Goal: Task Accomplishment & Management: Use online tool/utility

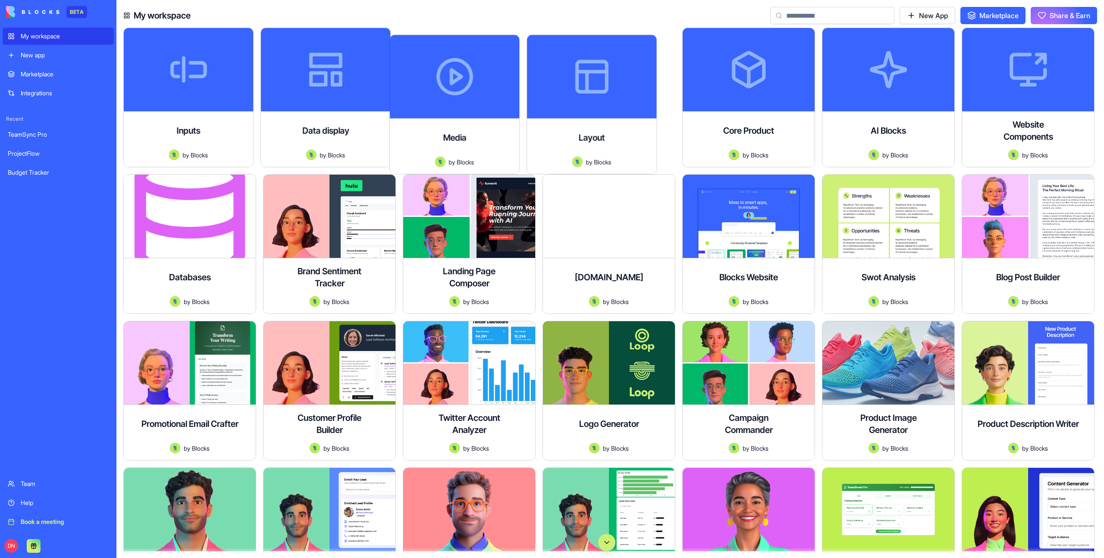
click at [53, 52] on div "New app" at bounding box center [65, 55] width 88 height 9
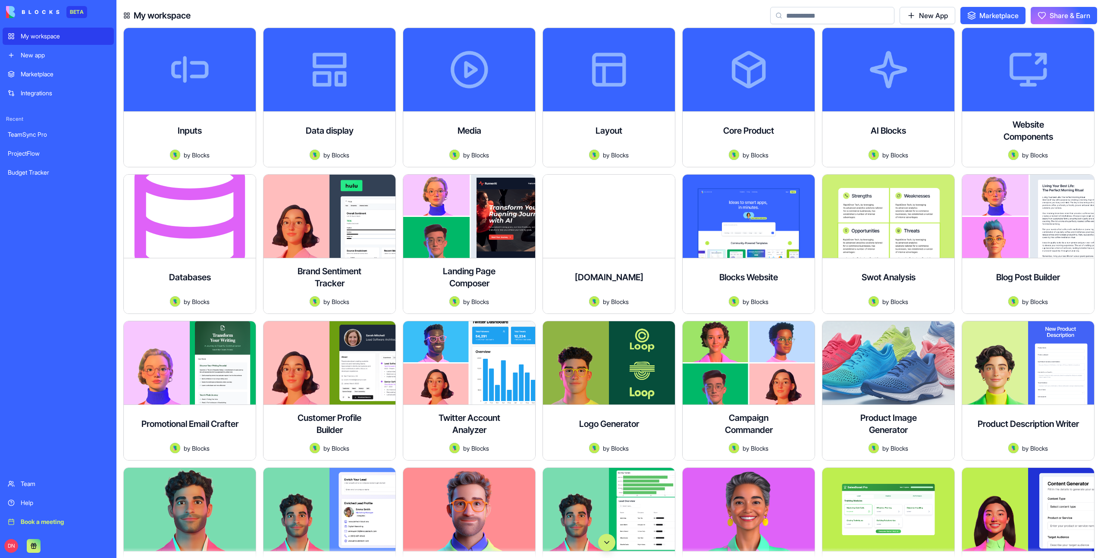
click at [53, 52] on div "New app" at bounding box center [65, 55] width 88 height 9
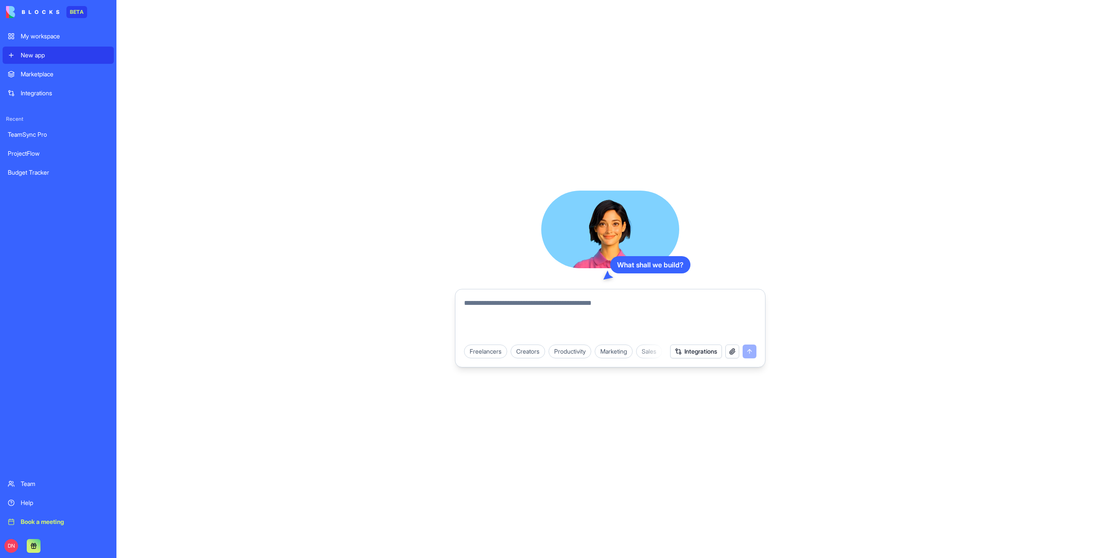
click at [480, 351] on div "Freelancers" at bounding box center [485, 352] width 43 height 14
click at [540, 357] on div "Client Projects Tracker" at bounding box center [555, 352] width 72 height 14
click at [744, 353] on button "submit" at bounding box center [750, 352] width 14 height 14
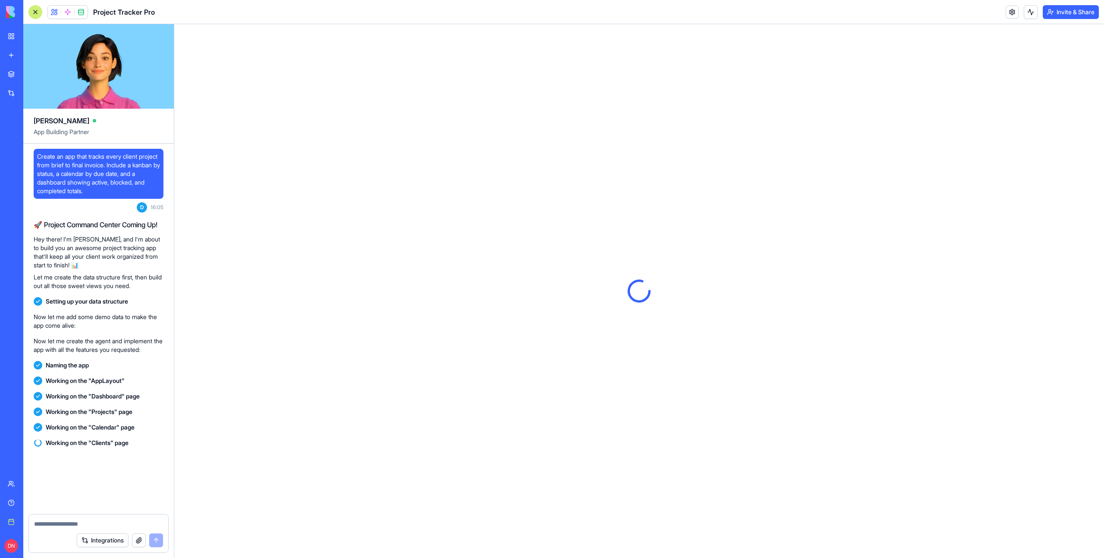
scroll to position [104, 0]
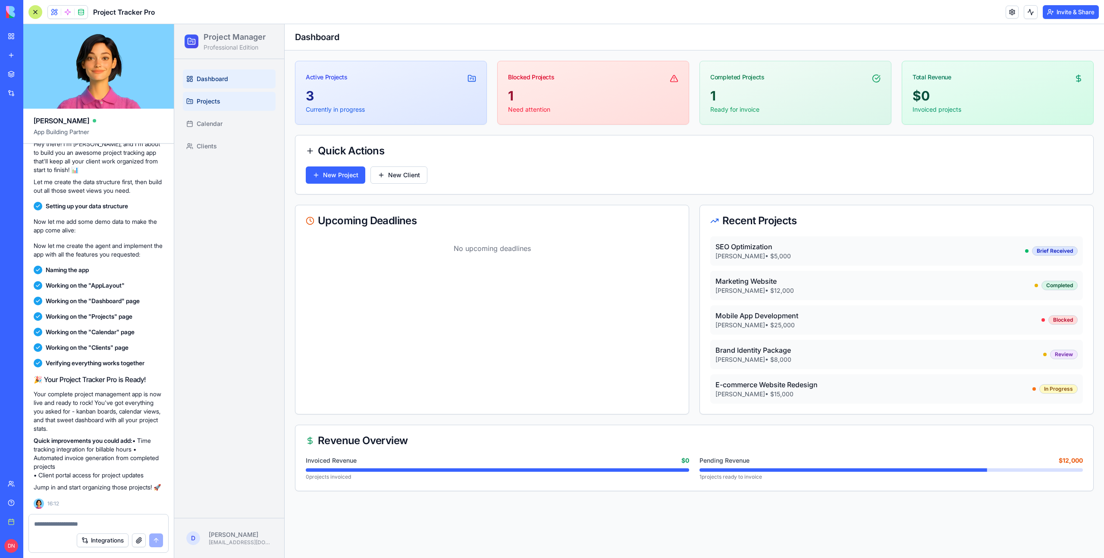
click at [220, 97] on link "Projects" at bounding box center [229, 101] width 93 height 19
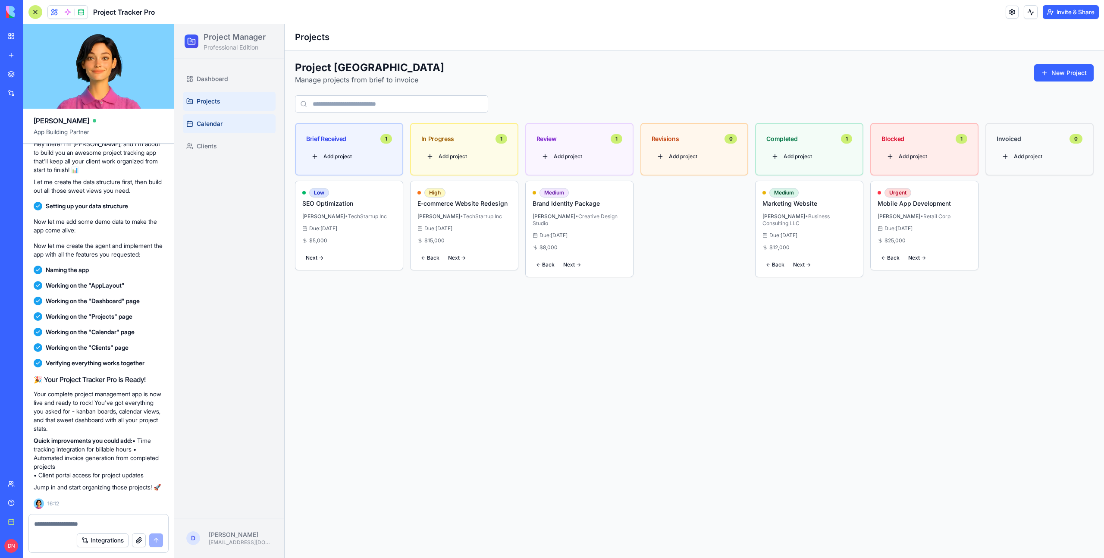
click at [223, 116] on link "Calendar" at bounding box center [229, 123] width 93 height 19
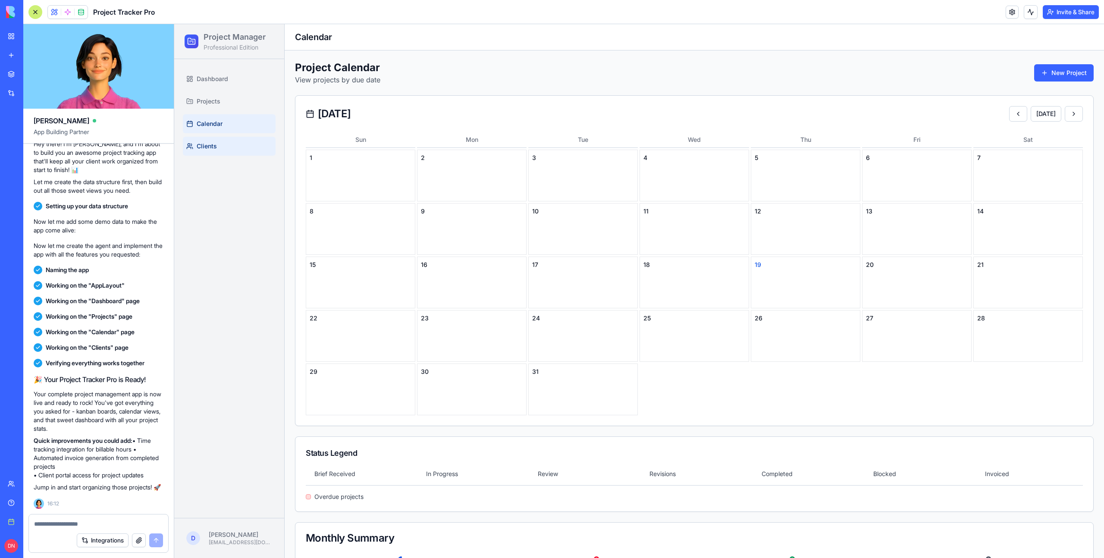
click at [223, 153] on link "Clients" at bounding box center [229, 146] width 93 height 19
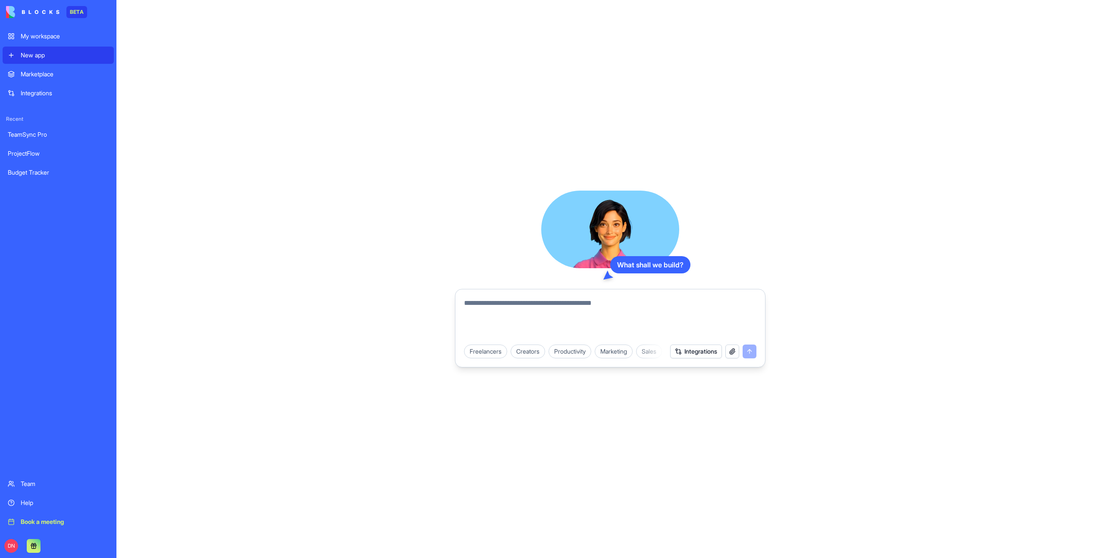
click at [575, 354] on div "Productivity" at bounding box center [570, 352] width 43 height 14
click at [599, 355] on div "Personal To-Do" at bounding box center [595, 352] width 53 height 14
click at [748, 355] on button "submit" at bounding box center [750, 352] width 14 height 14
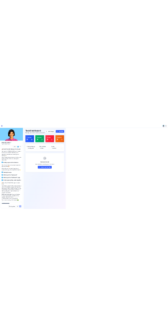
scroll to position [40, 0]
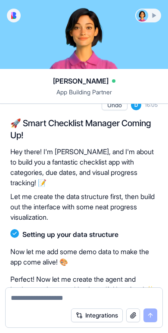
click at [147, 16] on div at bounding box center [142, 15] width 12 height 12
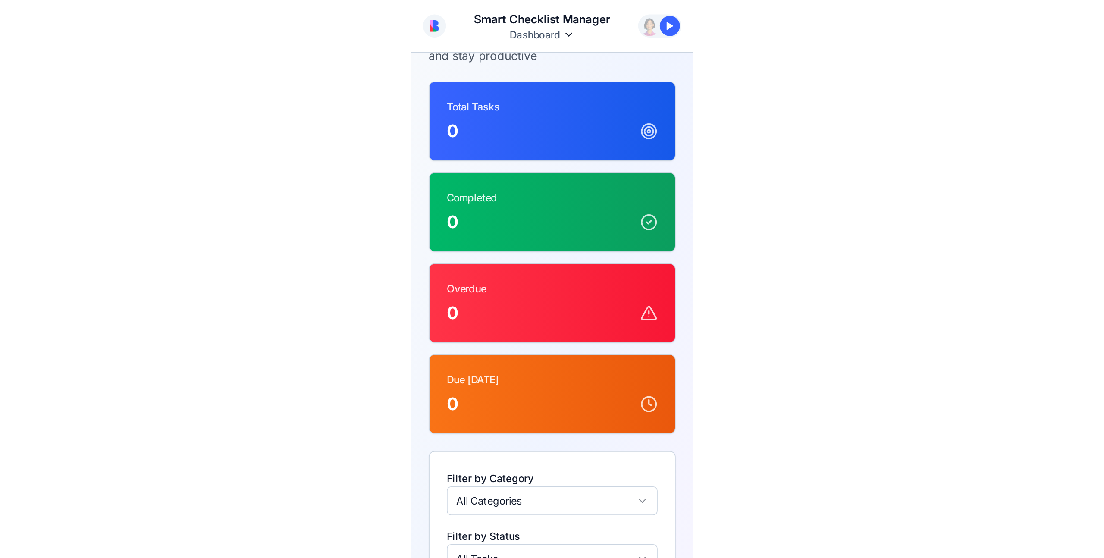
scroll to position [0, 0]
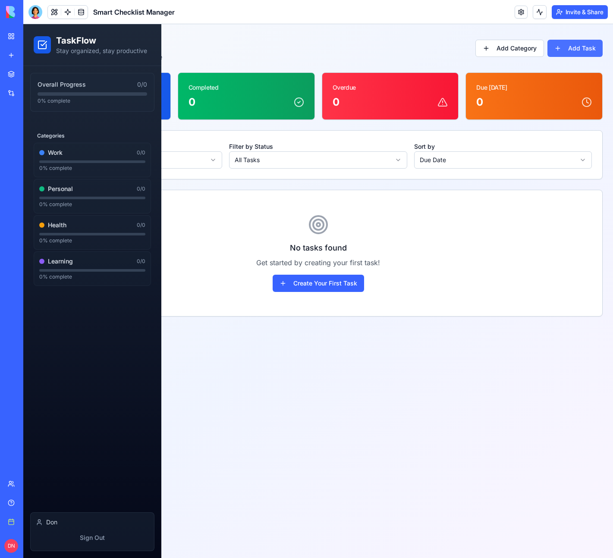
click at [590, 49] on button "Add Task" at bounding box center [574, 48] width 55 height 17
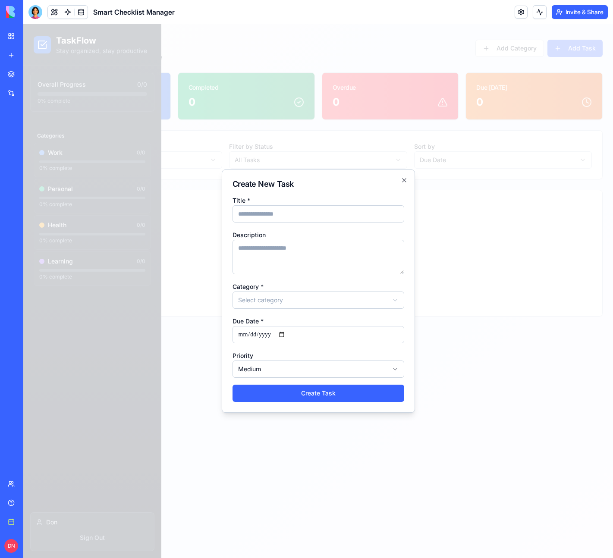
click at [514, 77] on div at bounding box center [318, 291] width 590 height 534
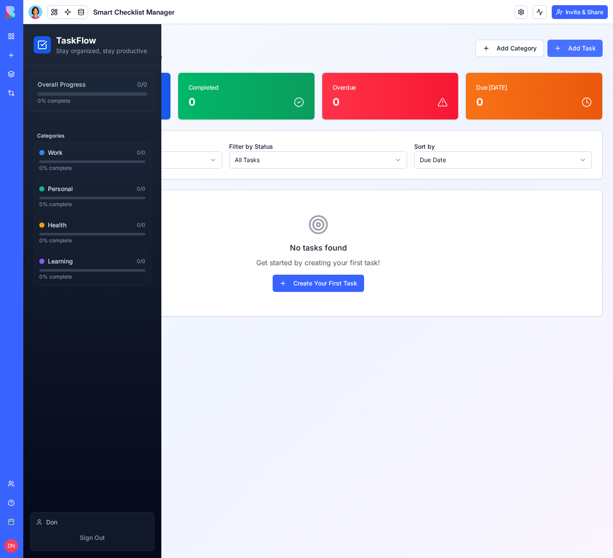
click at [562, 55] on button "Add Task" at bounding box center [574, 48] width 55 height 17
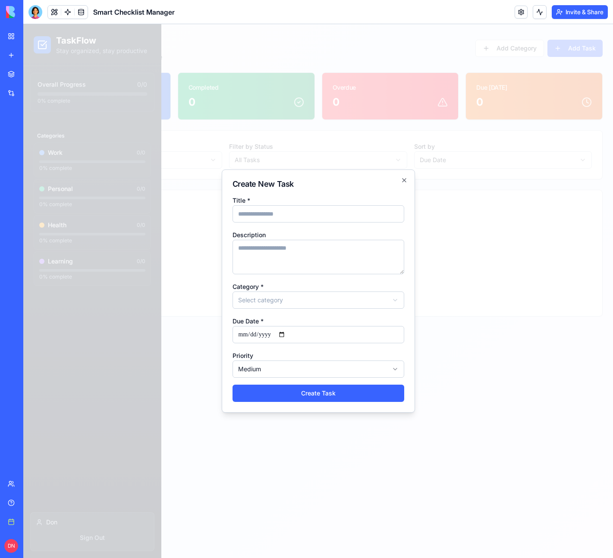
click at [481, 60] on div at bounding box center [318, 291] width 590 height 534
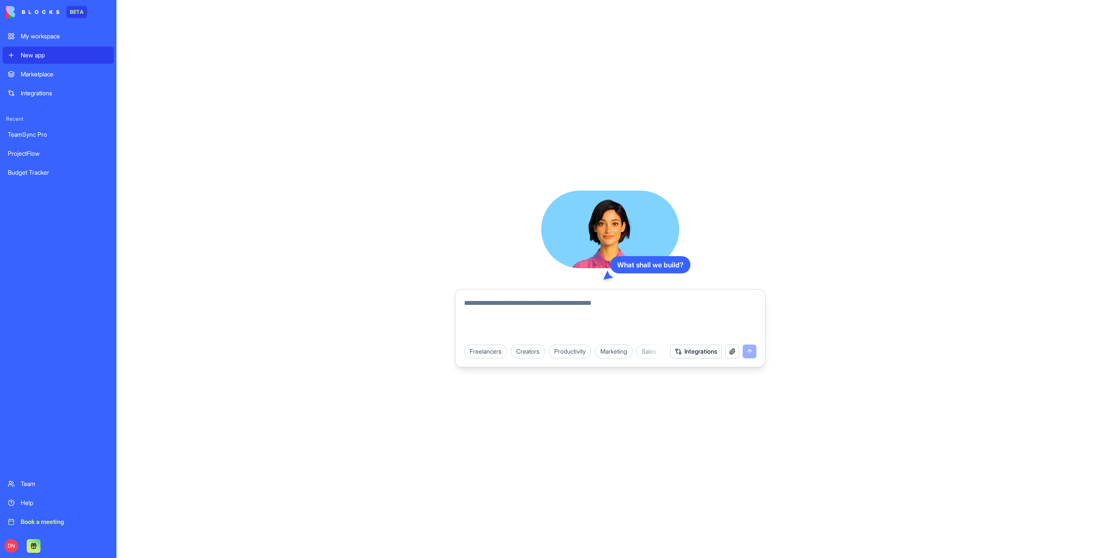
click at [616, 355] on div "Marketing" at bounding box center [614, 352] width 38 height 14
click at [518, 354] on div "Campaign Planner" at bounding box center [501, 352] width 61 height 14
click at [751, 351] on button "submit" at bounding box center [750, 352] width 14 height 14
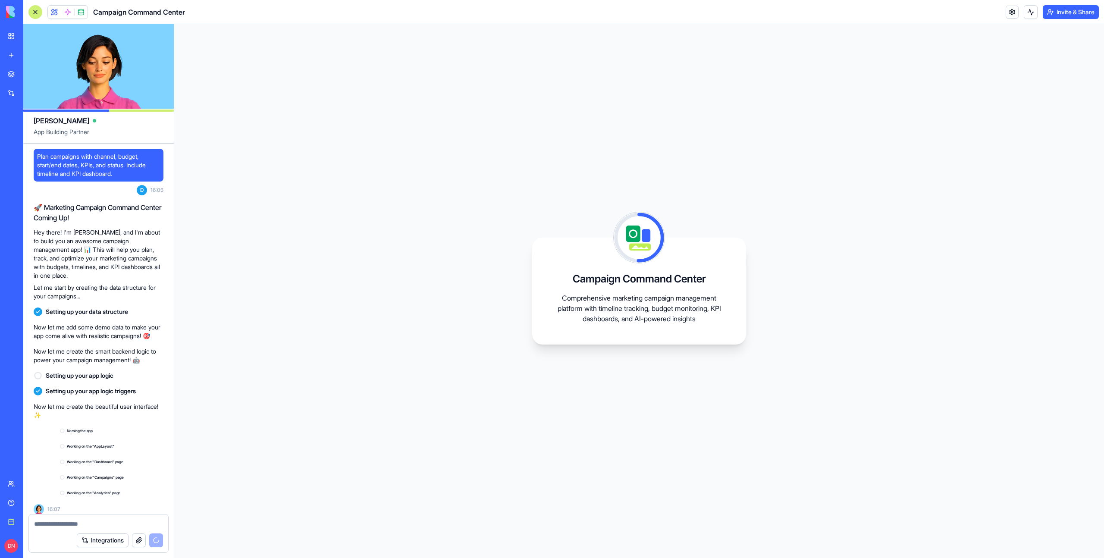
scroll to position [14, 0]
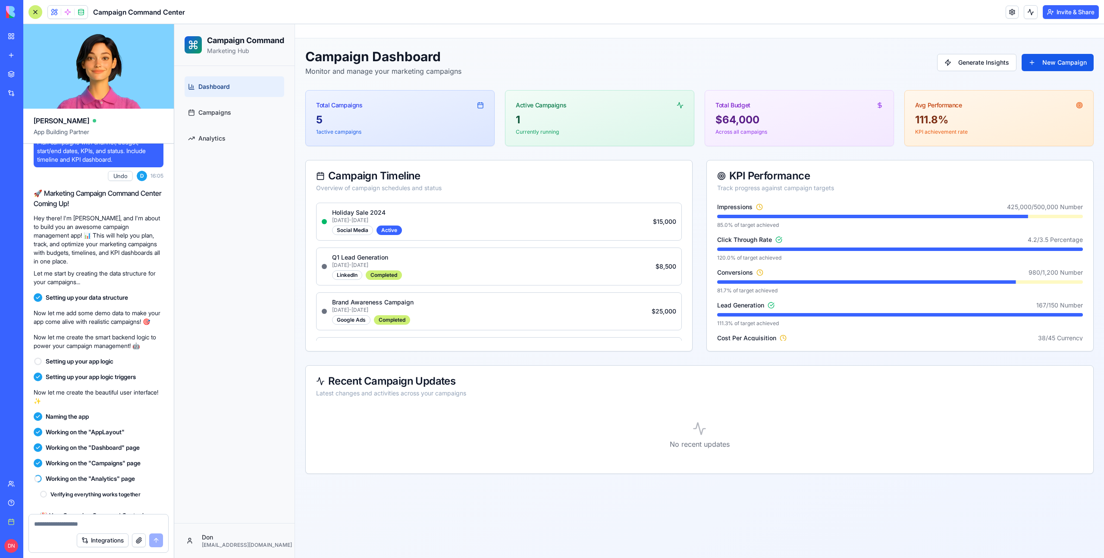
scroll to position [161, 0]
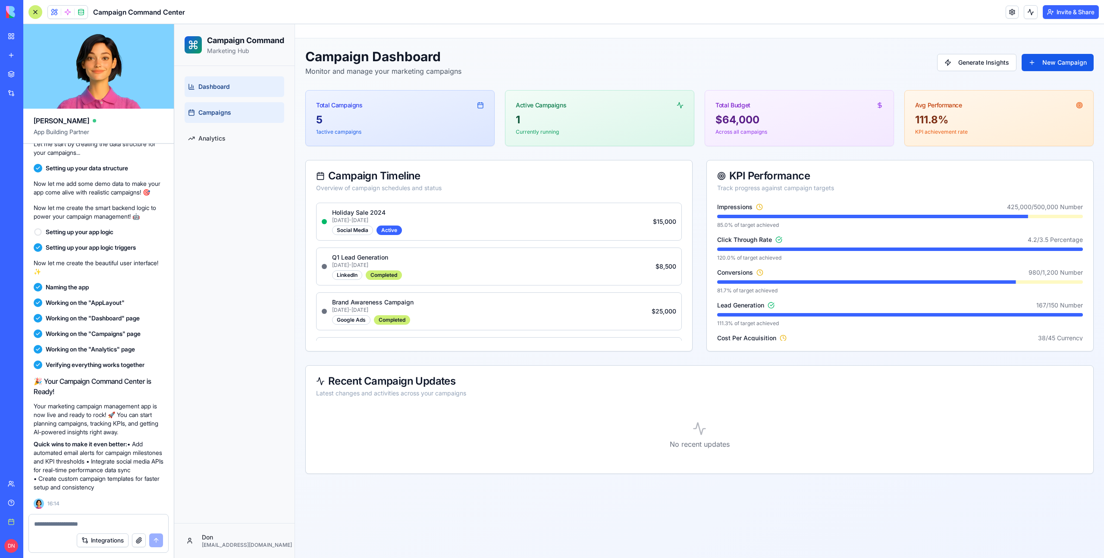
click at [220, 123] on link "Campaigns" at bounding box center [235, 112] width 100 height 21
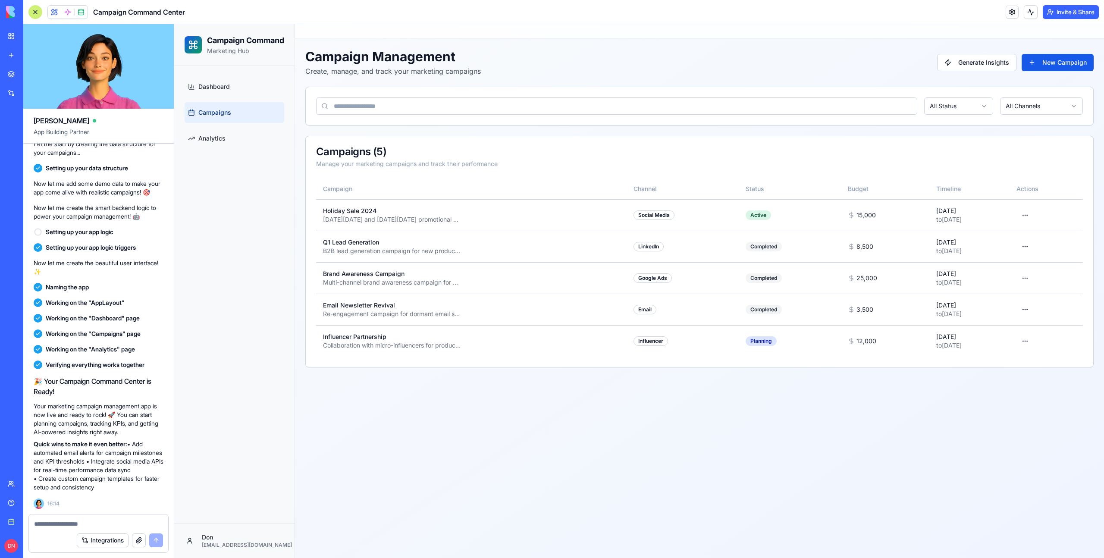
click at [220, 152] on div "Dashboard Campaigns Analytics" at bounding box center [234, 112] width 107 height 79
click at [218, 143] on span "Analytics" at bounding box center [211, 138] width 27 height 9
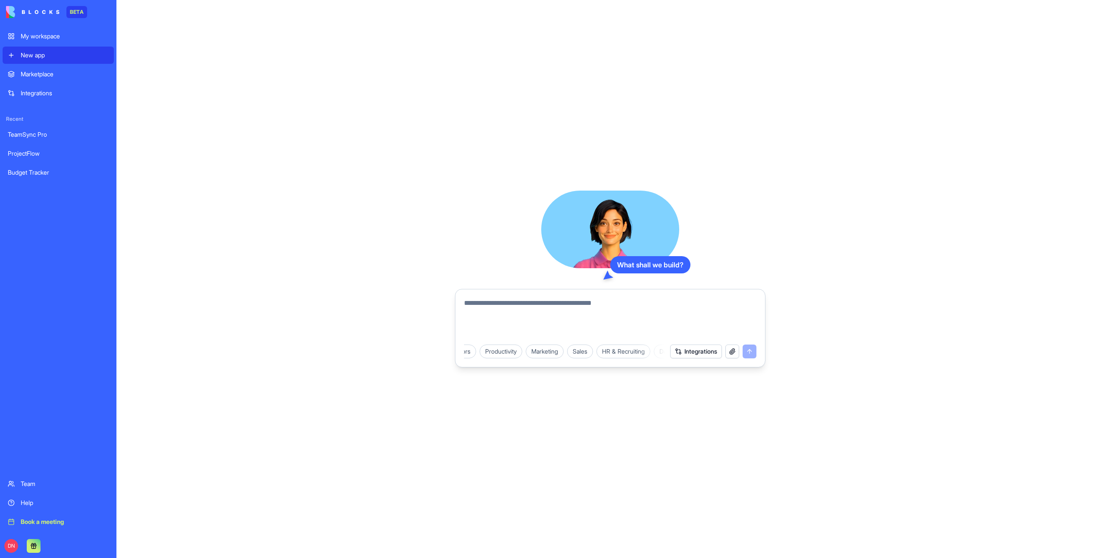
scroll to position [0, 78]
click at [627, 353] on div "HR & Recruiting" at bounding box center [614, 352] width 54 height 14
click at [541, 353] on div "Job Description AI" at bounding box center [525, 352] width 61 height 14
click at [747, 351] on button "submit" at bounding box center [750, 352] width 14 height 14
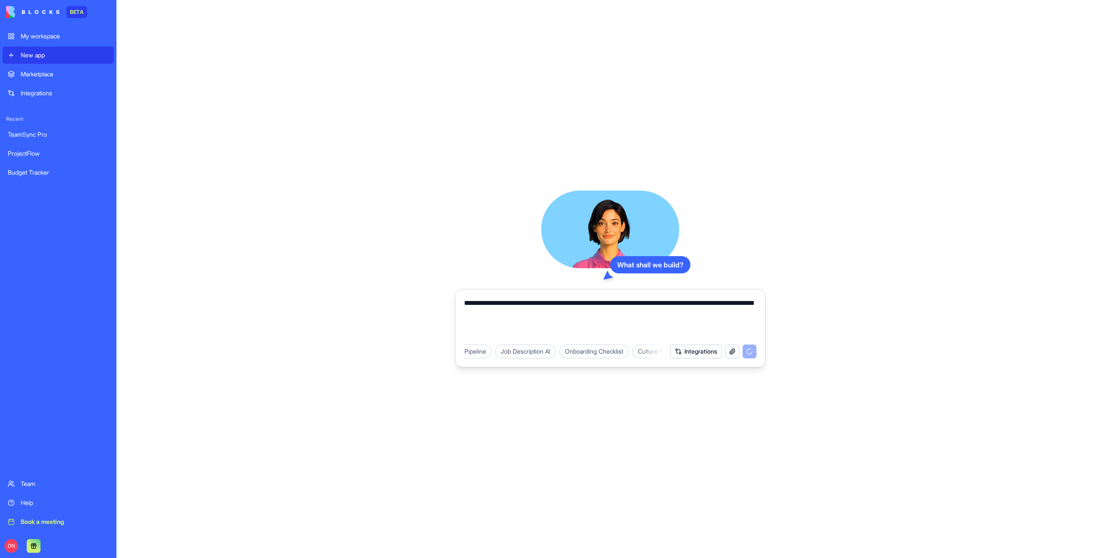
click at [50, 59] on div "New app" at bounding box center [65, 55] width 88 height 9
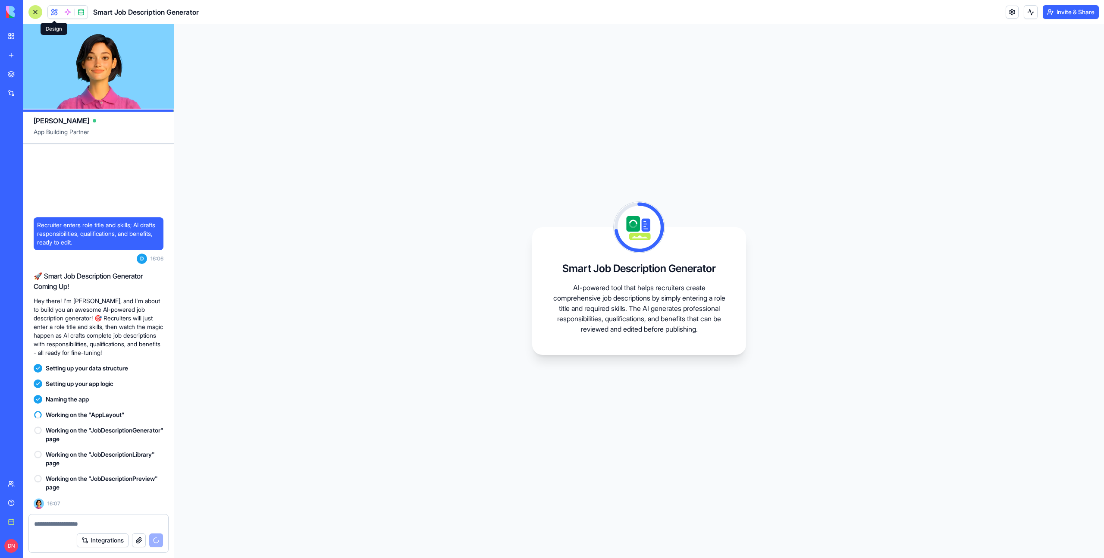
click at [51, 10] on span at bounding box center [54, 12] width 24 height 24
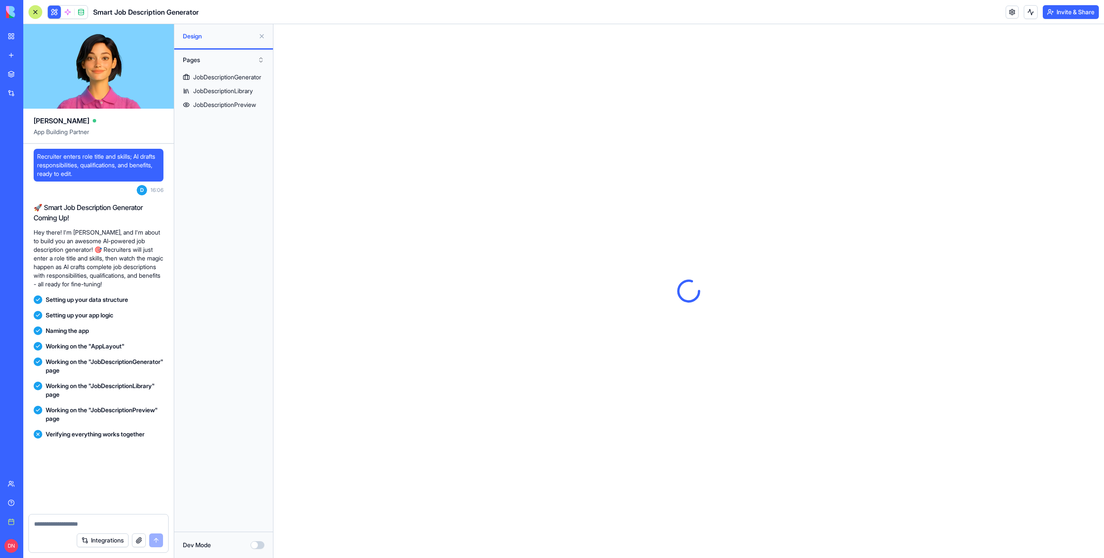
scroll to position [68, 0]
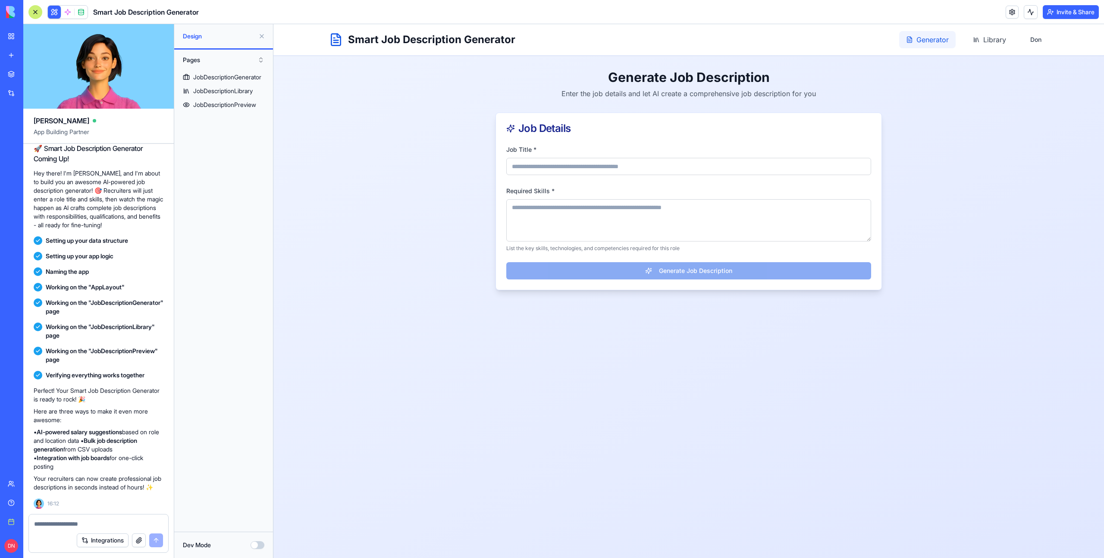
click at [937, 44] on span "Generator" at bounding box center [932, 40] width 32 height 10
click at [984, 43] on span "Library" at bounding box center [994, 40] width 23 height 10
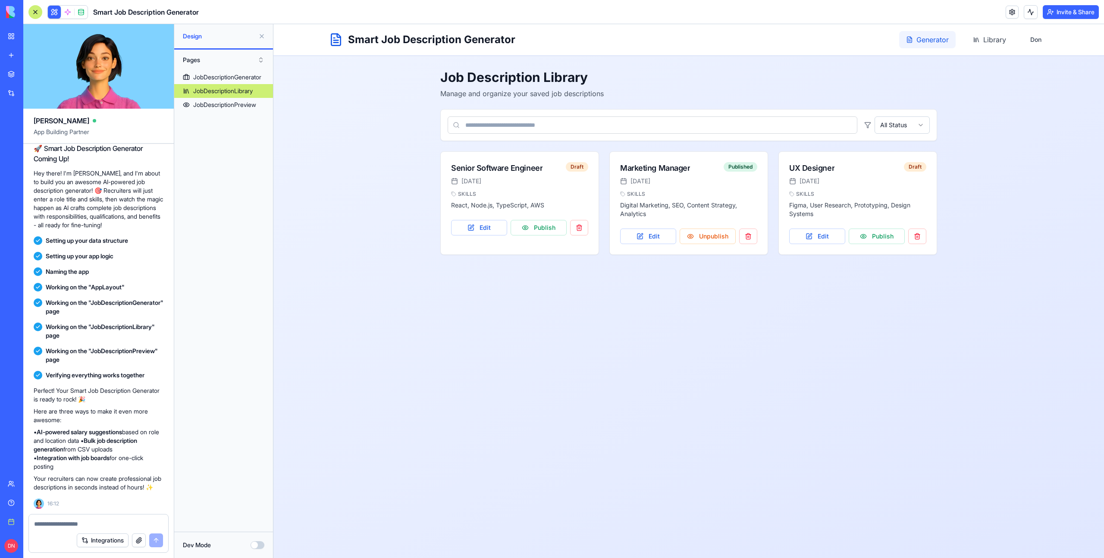
click at [929, 36] on span "Generator" at bounding box center [932, 40] width 32 height 10
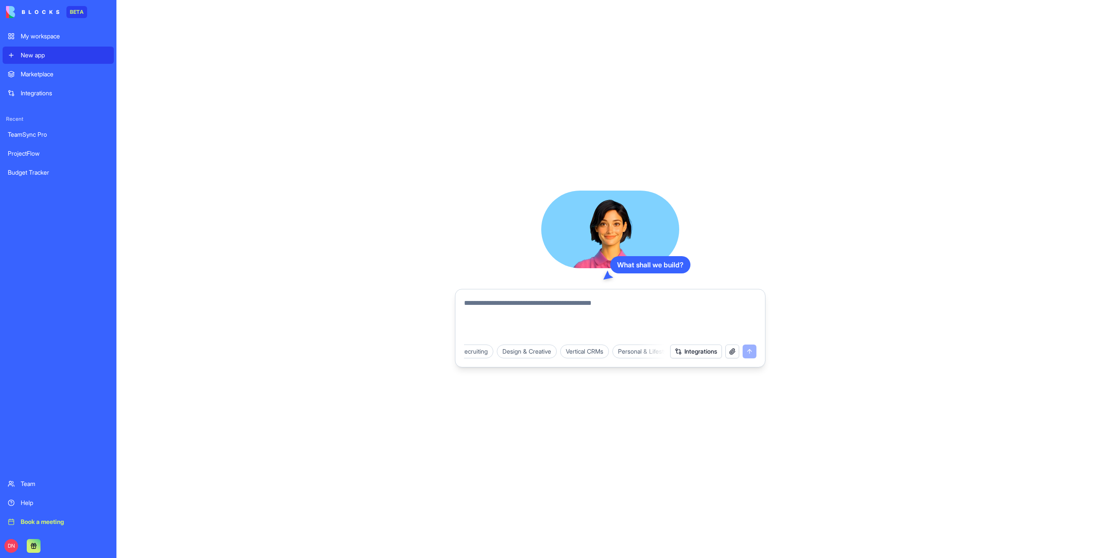
scroll to position [0, 285]
click at [548, 354] on div "Vertical CRMs" at bounding box center [545, 352] width 49 height 14
click at [557, 354] on div "Healthcare CRM" at bounding box center [550, 352] width 55 height 14
click at [749, 351] on button "submit" at bounding box center [750, 352] width 14 height 14
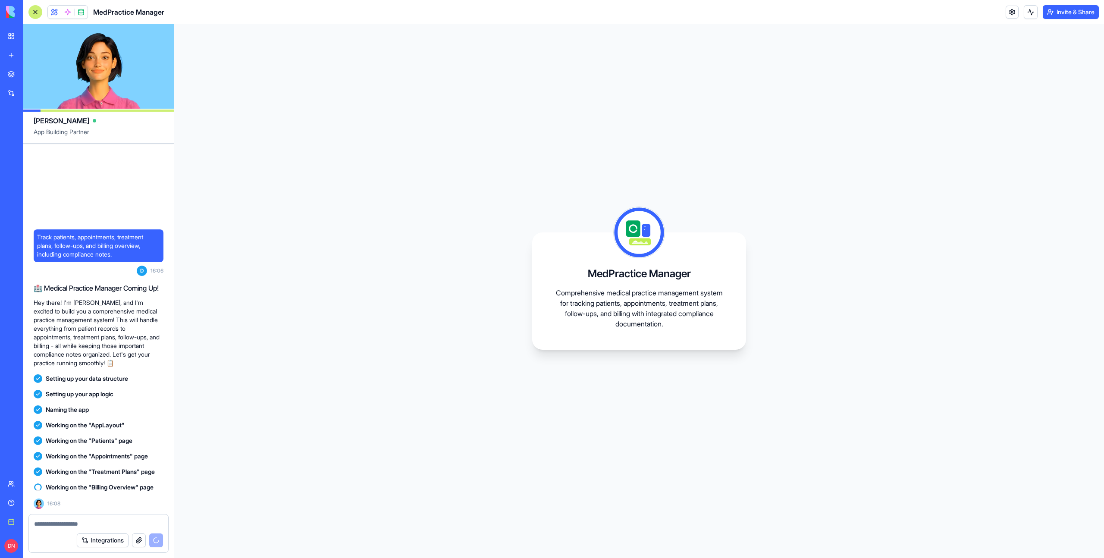
click at [223, 392] on div "MedPractice Manager Comprehensive medical practice management system for tracki…" at bounding box center [639, 291] width 930 height 534
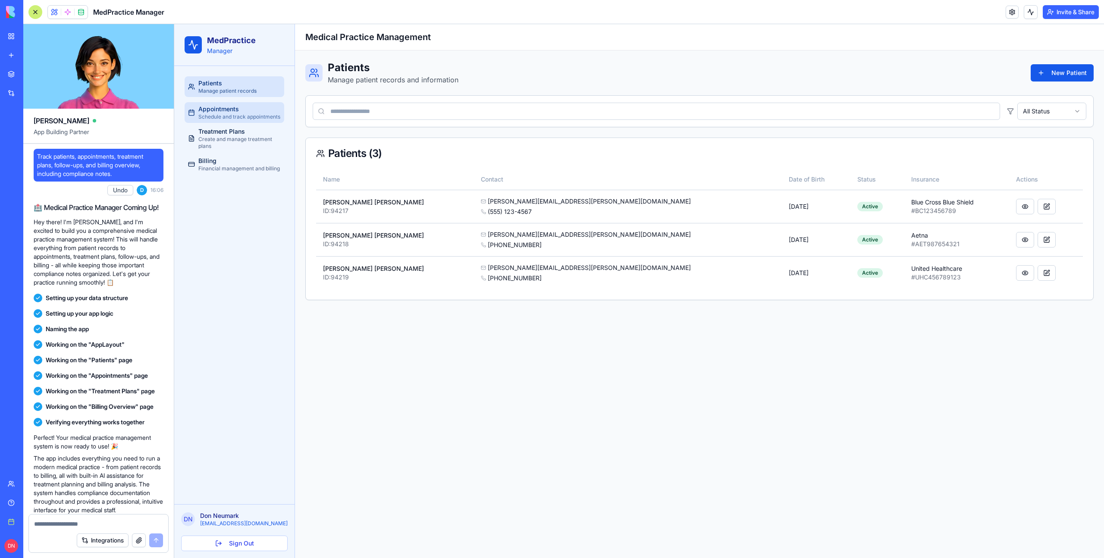
click at [228, 116] on span "Schedule and track appointments" at bounding box center [239, 116] width 82 height 7
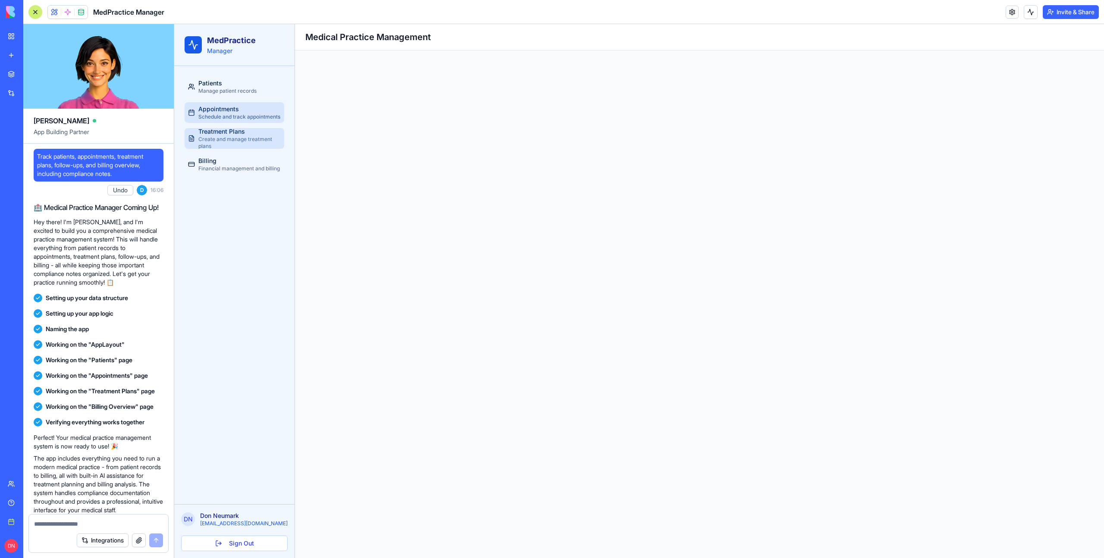
click at [231, 133] on span "Treatment Plans" at bounding box center [221, 131] width 47 height 9
click at [233, 163] on div "Billing Financial management and billing" at bounding box center [239, 165] width 82 height 16
click at [226, 88] on span "Manage patient records" at bounding box center [227, 91] width 58 height 7
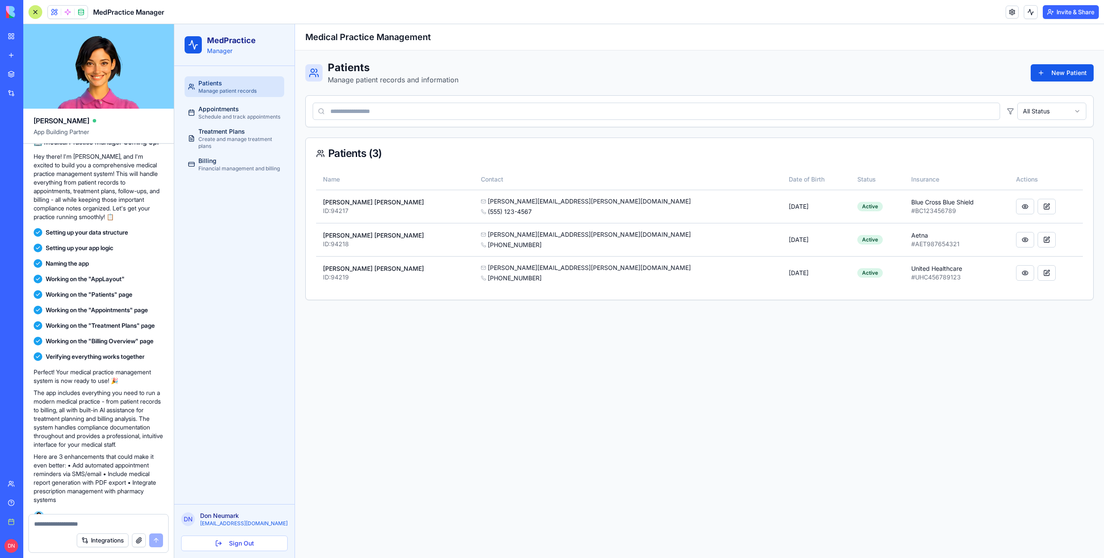
scroll to position [87, 0]
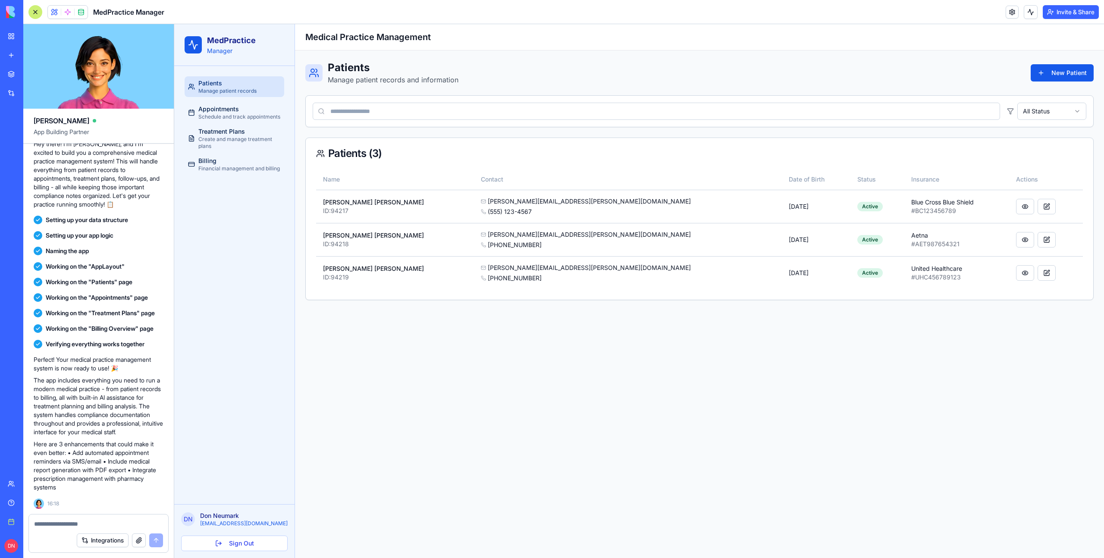
click at [1082, 12] on button "Invite & Share" at bounding box center [1071, 12] width 56 height 14
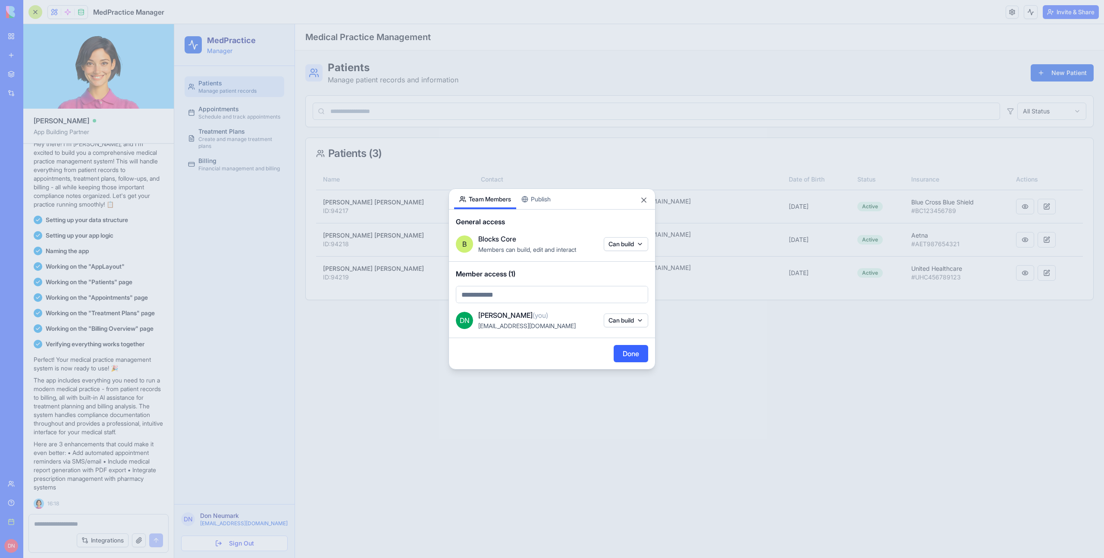
click at [701, 331] on div at bounding box center [552, 279] width 1104 height 558
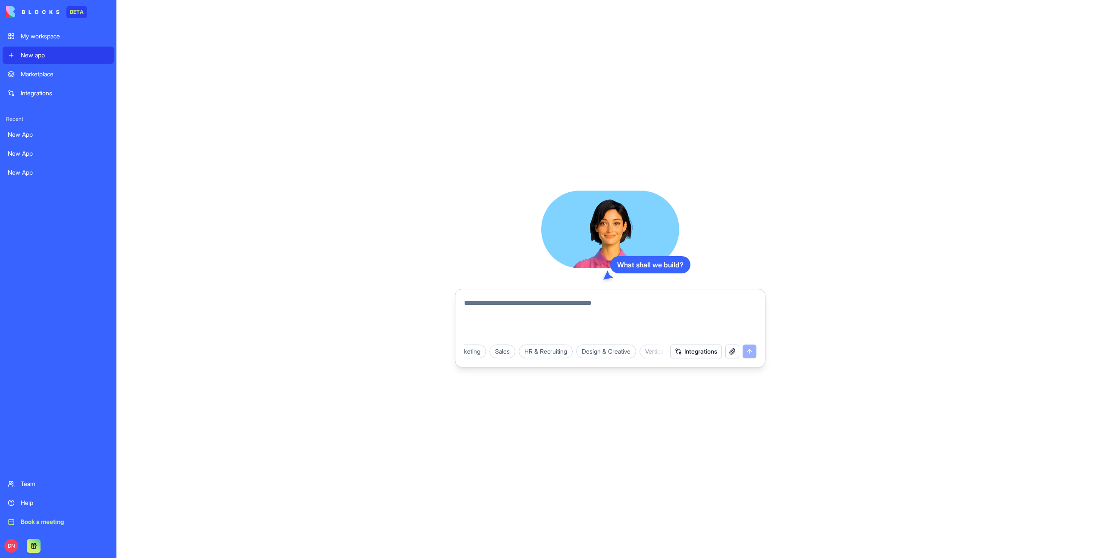
scroll to position [0, 152]
click at [607, 351] on div "Design & Creative" at bounding box center [601, 352] width 60 height 14
click at [588, 352] on div "Design Project Board" at bounding box center [570, 352] width 69 height 14
click at [747, 351] on button "submit" at bounding box center [750, 352] width 14 height 14
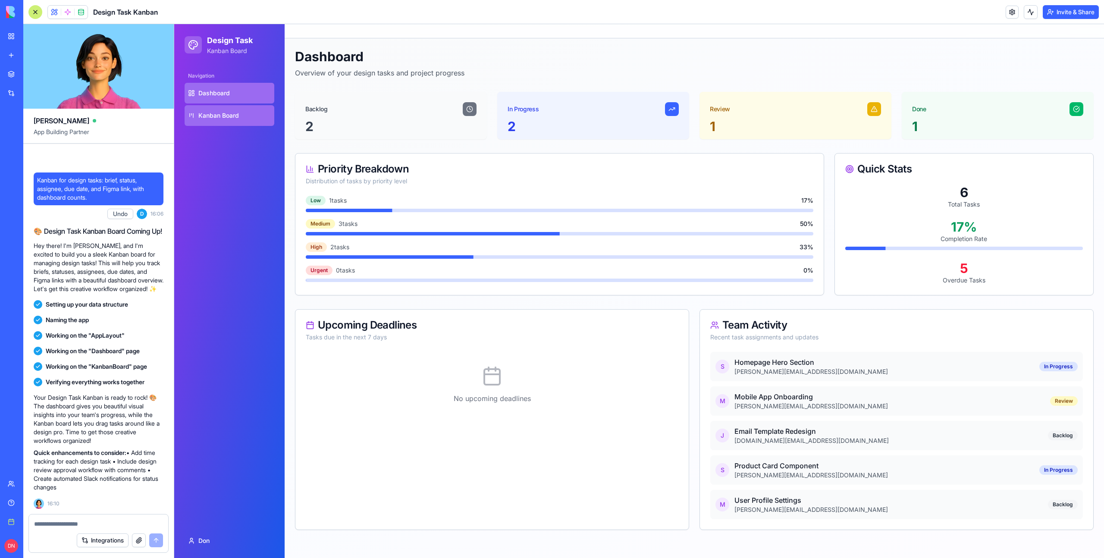
click at [229, 115] on span "Kanban Board" at bounding box center [218, 115] width 41 height 9
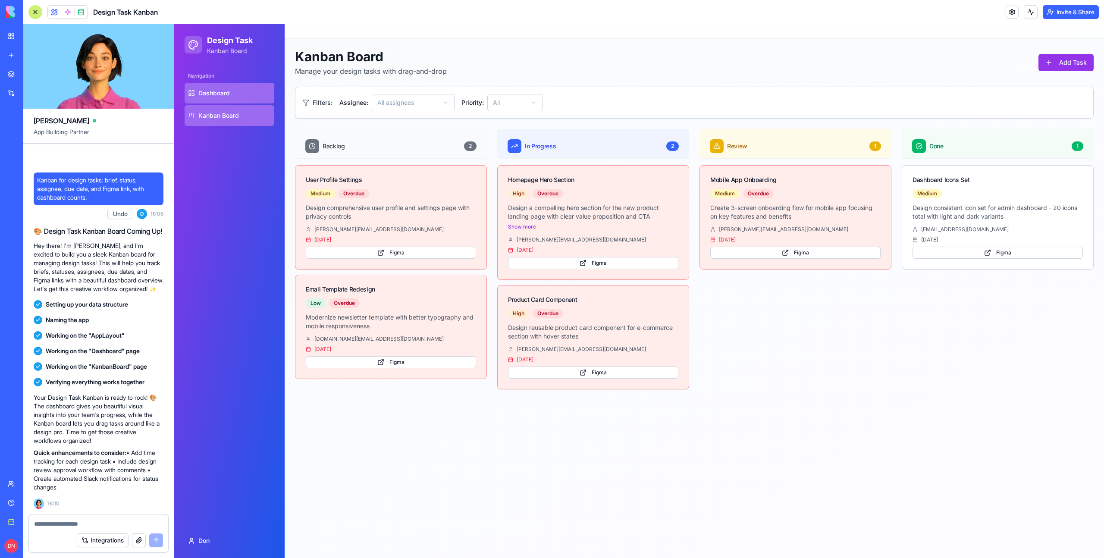
click at [226, 97] on link "Dashboard" at bounding box center [230, 93] width 90 height 21
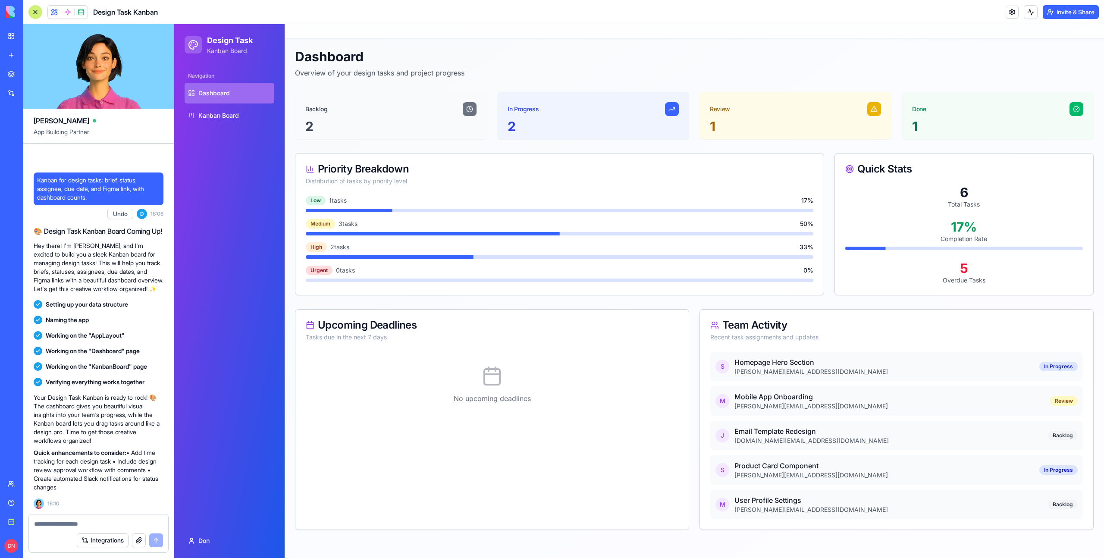
click at [32, 39] on div "My workspace" at bounding box center [26, 36] width 11 height 9
click at [234, 113] on span "Kanban Board" at bounding box center [218, 115] width 41 height 9
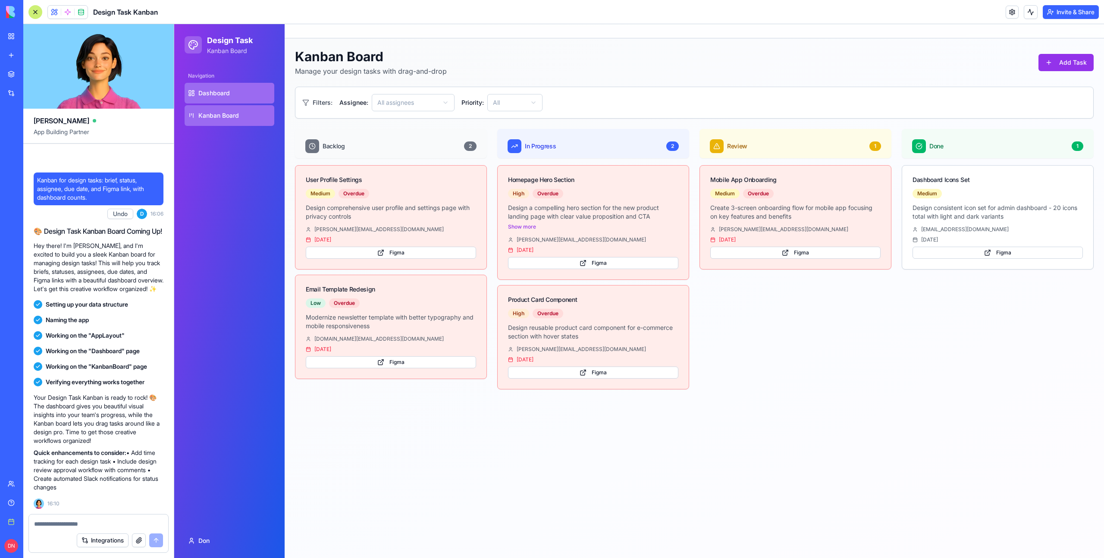
click at [237, 86] on link "Dashboard" at bounding box center [230, 93] width 90 height 21
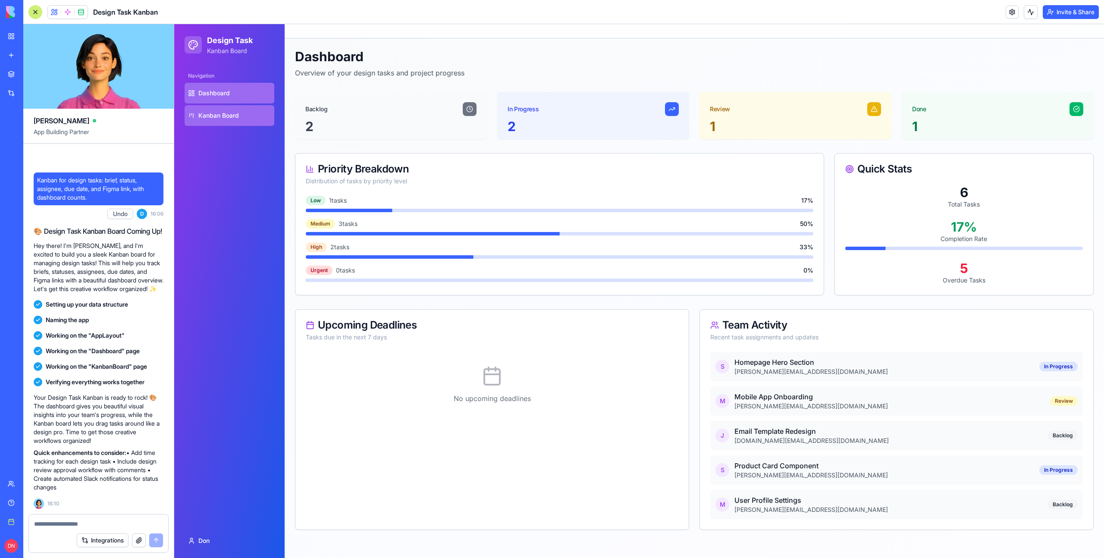
click at [236, 113] on span "Kanban Board" at bounding box center [218, 115] width 41 height 9
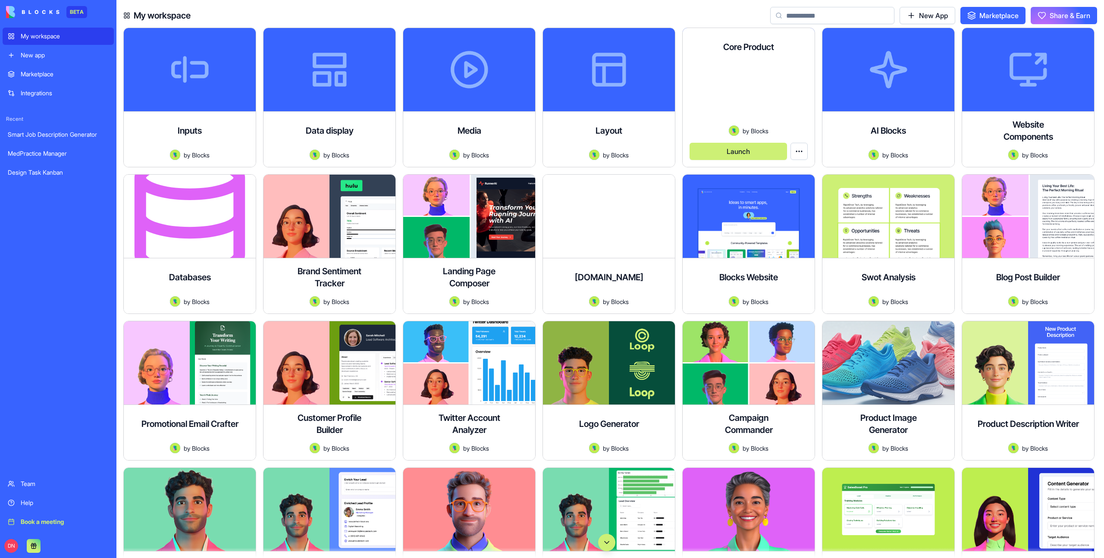
type input "*"
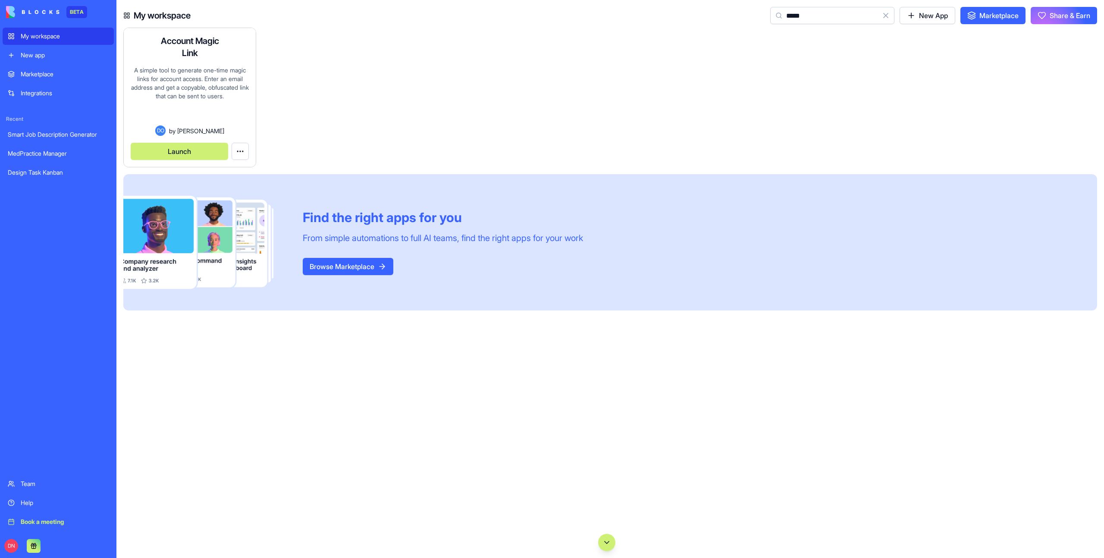
type input "*****"
click at [179, 157] on button "Launch" at bounding box center [179, 151] width 97 height 17
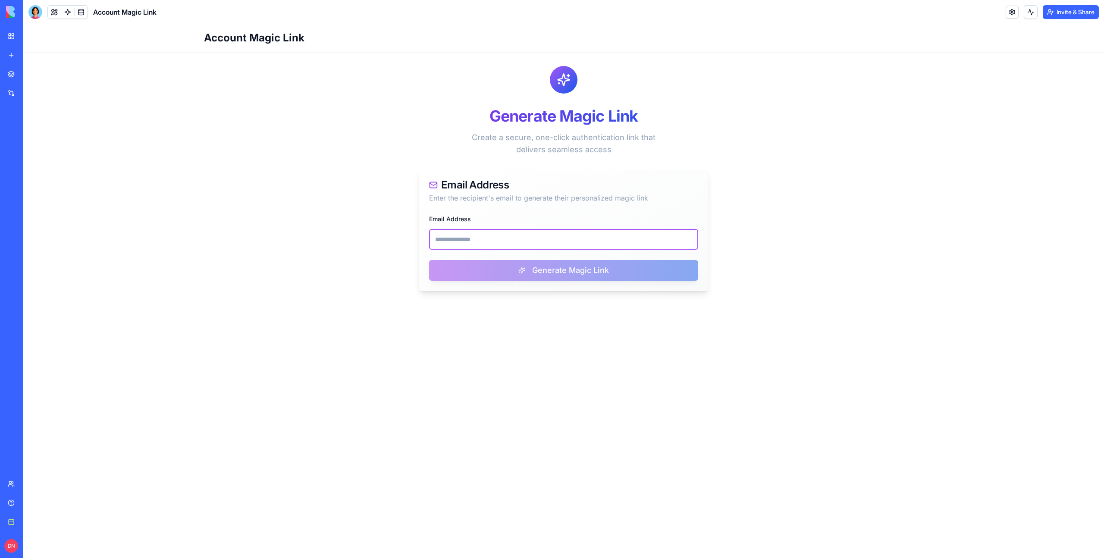
click at [522, 238] on input "Email Address" at bounding box center [563, 239] width 269 height 21
paste input "**********"
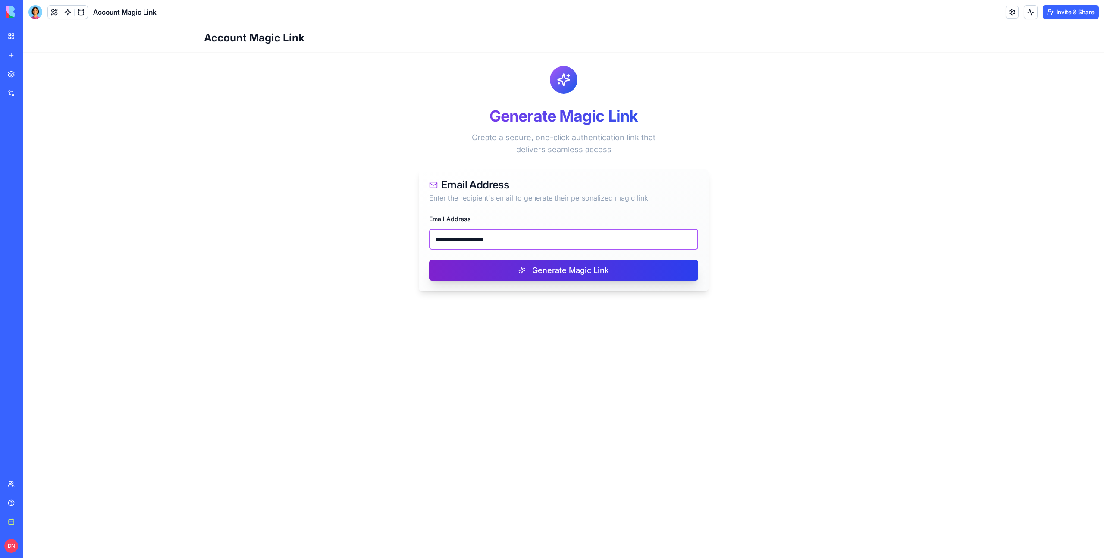
type input "**********"
click at [539, 274] on button "Generate Magic Link" at bounding box center [563, 270] width 269 height 21
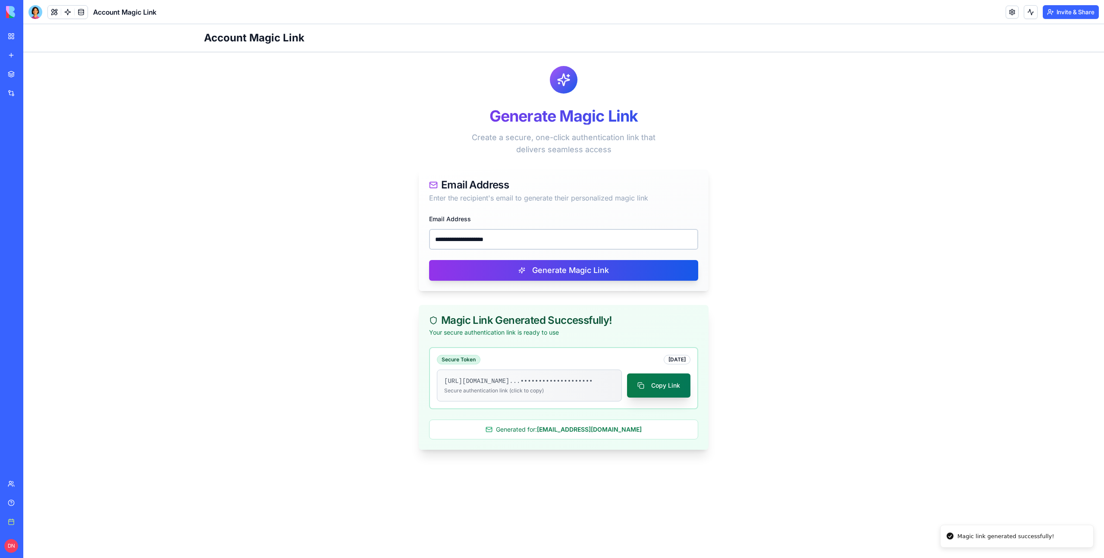
click at [665, 391] on button "Copy Link" at bounding box center [658, 385] width 63 height 24
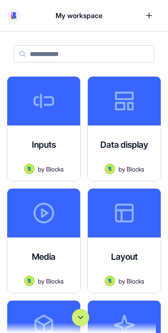
click at [83, 316] on button "Scroll to bottom" at bounding box center [80, 317] width 17 height 17
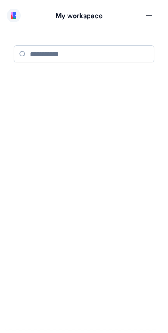
scroll to position [96287, 0]
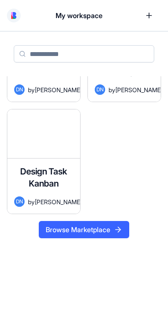
click at [37, 166] on h4 "Design Task Kanban" at bounding box center [43, 178] width 59 height 24
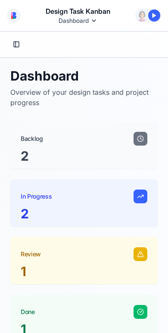
click at [94, 21] on html "Design Task Kanban Dashboard Command Palette Search for a command to run..." at bounding box center [84, 166] width 168 height 333
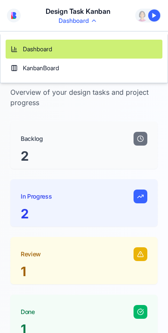
click at [148, 21] on html "Design Task Kanban Dashboard Command Palette Search for a command to run... Das…" at bounding box center [84, 166] width 168 height 333
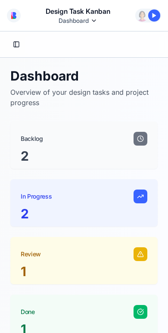
click at [151, 18] on div at bounding box center [154, 15] width 12 height 12
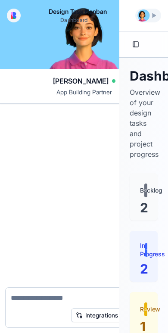
scroll to position [198, 0]
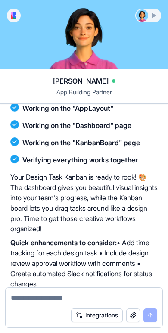
click at [156, 18] on div at bounding box center [148, 15] width 24 height 12
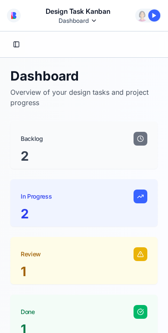
click at [156, 18] on div at bounding box center [154, 15] width 12 height 12
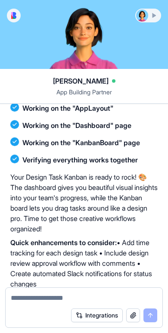
click at [156, 18] on div at bounding box center [148, 15] width 24 height 12
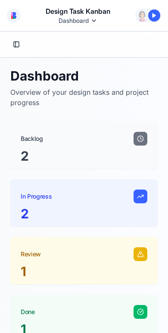
click at [156, 18] on div at bounding box center [154, 15] width 12 height 12
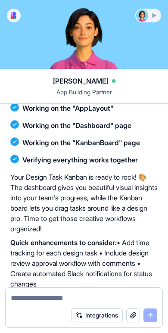
click at [156, 18] on div at bounding box center [148, 15] width 24 height 12
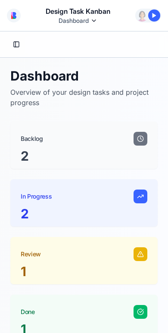
click at [156, 18] on div at bounding box center [154, 15] width 12 height 12
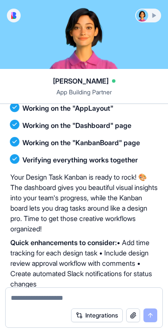
click at [156, 18] on div at bounding box center [148, 15] width 24 height 12
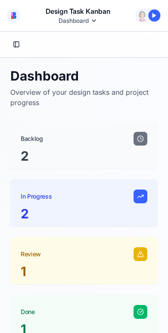
click at [156, 18] on div at bounding box center [154, 15] width 12 height 12
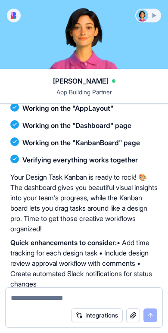
click at [156, 18] on div at bounding box center [148, 15] width 24 height 12
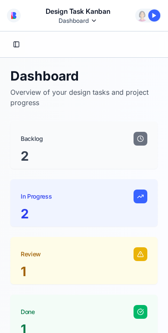
click at [156, 18] on div at bounding box center [154, 15] width 12 height 12
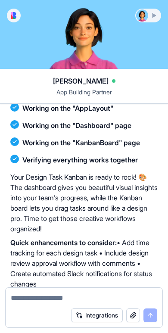
click at [156, 18] on div at bounding box center [148, 15] width 24 height 12
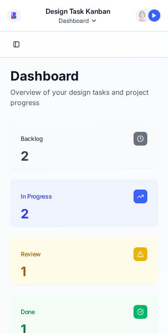
click at [156, 18] on div at bounding box center [154, 15] width 12 height 12
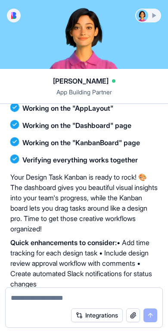
click at [156, 18] on div at bounding box center [148, 15] width 24 height 12
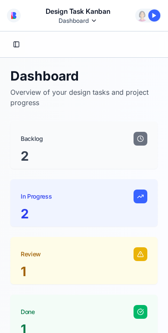
click at [156, 18] on div at bounding box center [154, 15] width 12 height 12
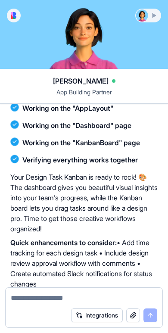
click at [156, 18] on div at bounding box center [148, 15] width 24 height 12
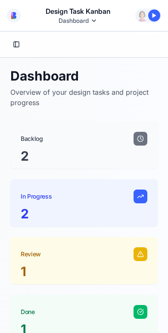
click at [156, 18] on div at bounding box center [154, 15] width 12 height 12
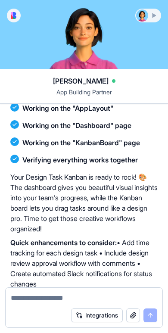
click at [156, 17] on div at bounding box center [148, 15] width 24 height 12
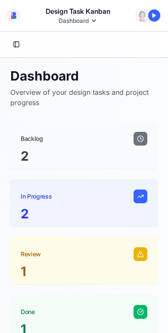
click at [156, 17] on div at bounding box center [154, 15] width 12 height 12
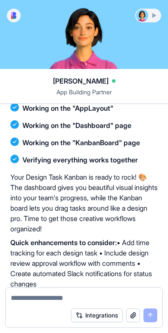
click at [156, 17] on div at bounding box center [148, 15] width 24 height 12
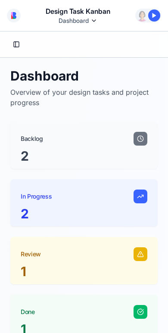
click at [156, 17] on div at bounding box center [154, 15] width 12 height 12
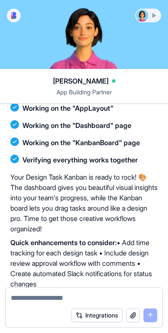
click at [156, 16] on div at bounding box center [148, 15] width 24 height 12
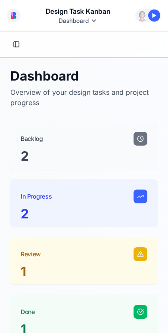
click at [138, 17] on div at bounding box center [148, 15] width 24 height 12
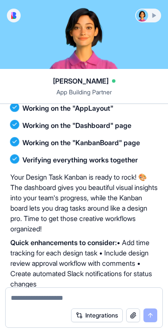
click at [144, 16] on div at bounding box center [142, 15] width 12 height 12
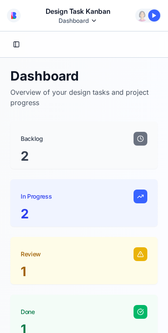
click at [86, 21] on html "Design Task Kanban Dashboard Command Palette Search for a command to run..." at bounding box center [84, 166] width 168 height 333
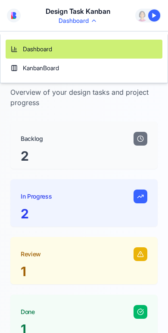
click at [86, 21] on html "Design Task Kanban Dashboard Command Palette Search for a command to run... Das…" at bounding box center [84, 166] width 168 height 333
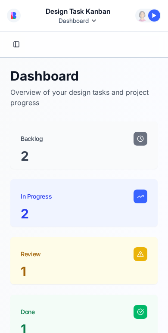
click at [157, 16] on div at bounding box center [154, 15] width 12 height 12
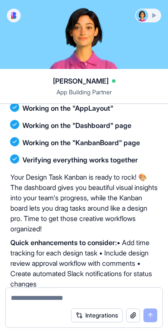
click at [157, 16] on div at bounding box center [148, 15] width 24 height 12
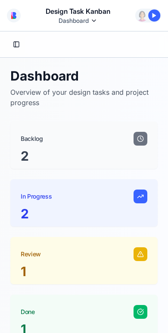
click at [157, 16] on div at bounding box center [154, 15] width 12 height 12
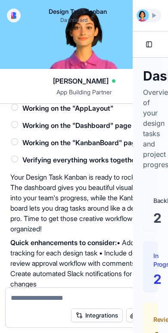
click at [157, 16] on div at bounding box center [148, 15] width 24 height 12
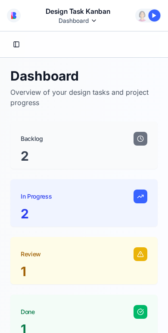
click at [157, 16] on div at bounding box center [154, 15] width 12 height 12
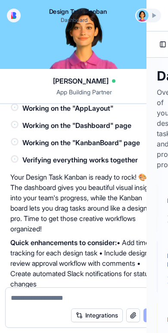
click at [157, 16] on div at bounding box center [148, 15] width 24 height 12
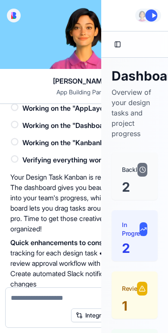
click at [157, 16] on div at bounding box center [151, 15] width 12 height 12
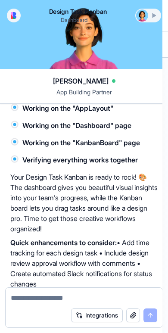
click at [157, 16] on div at bounding box center [148, 15] width 24 height 12
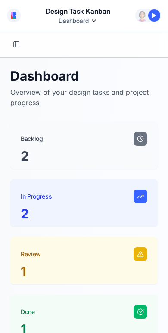
click at [149, 19] on div at bounding box center [148, 15] width 24 height 12
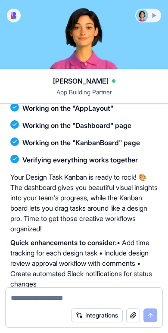
click at [149, 19] on div at bounding box center [148, 15] width 24 height 12
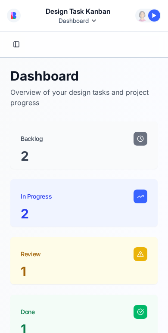
click at [149, 19] on div at bounding box center [148, 15] width 24 height 12
